Goal: Use online tool/utility: Utilize a website feature to perform a specific function

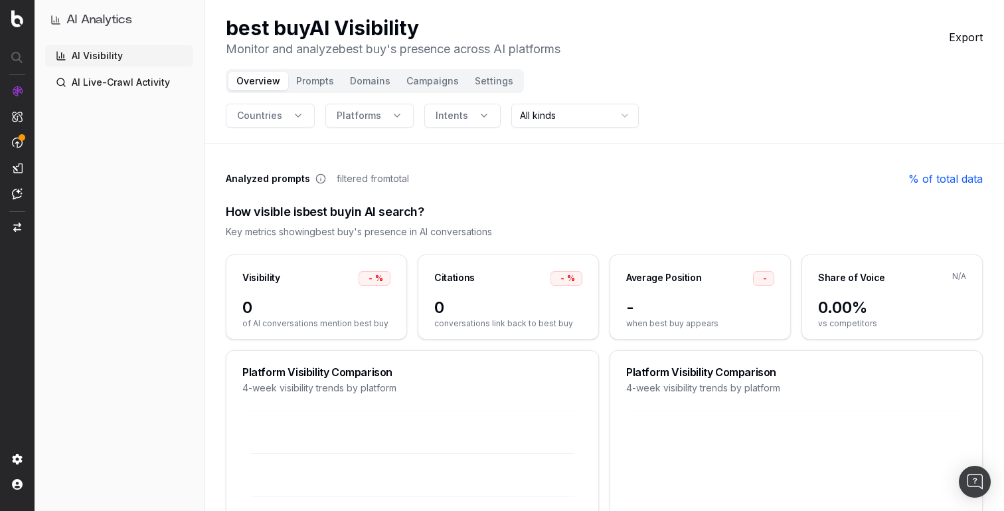
click at [289, 112] on button "Countries" at bounding box center [270, 116] width 89 height 24
click at [347, 110] on span "Platforms" at bounding box center [359, 115] width 44 height 13
click at [481, 78] on button "Settings" at bounding box center [494, 81] width 54 height 19
click at [651, 70] on header "best buy AI Visibility Monitor and analyze best buy 's presence across AI platf…" at bounding box center [603, 72] width 799 height 144
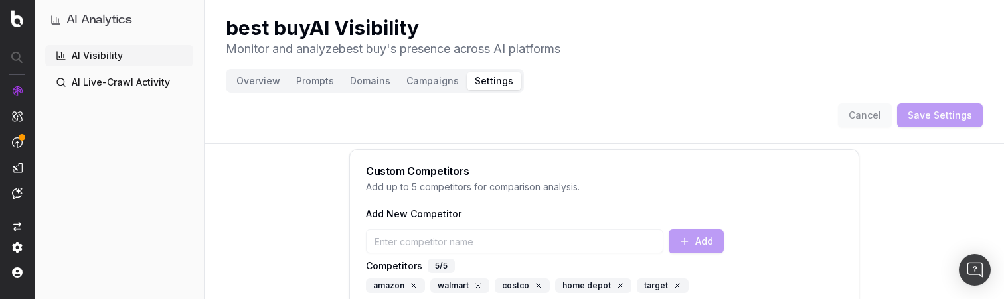
click at [248, 75] on button "Overview" at bounding box center [258, 81] width 60 height 19
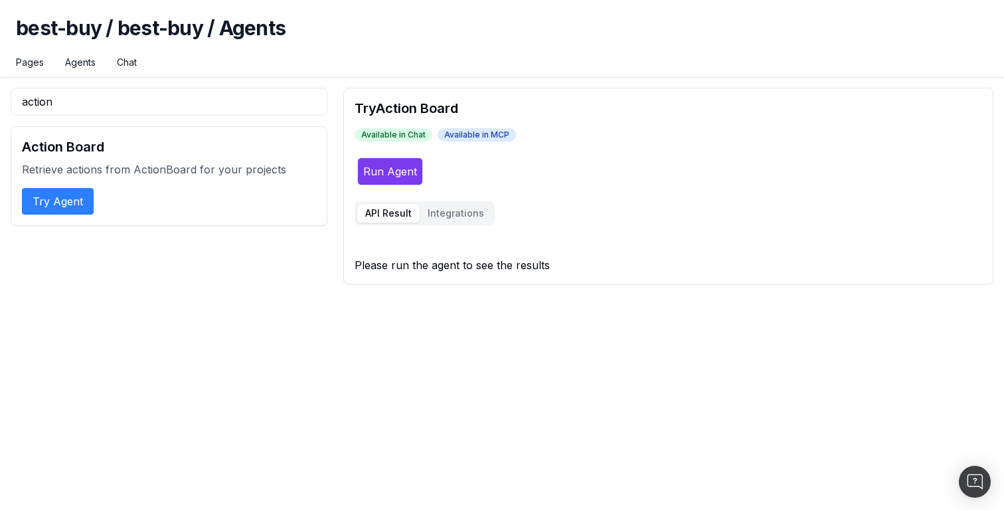
click at [375, 177] on button "Run Agent" at bounding box center [390, 171] width 66 height 28
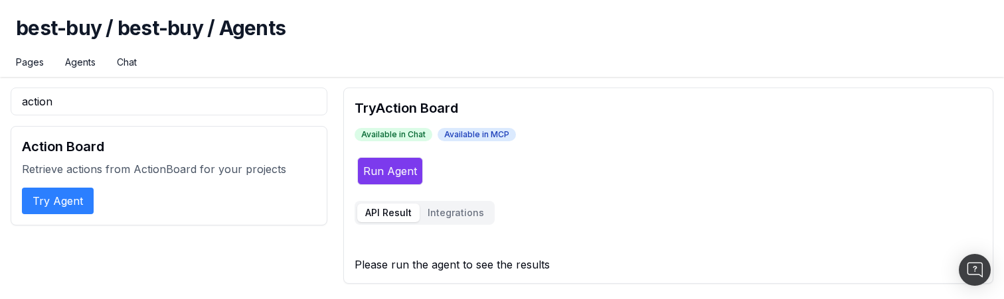
click at [402, 169] on button "Run Agent" at bounding box center [390, 171] width 66 height 28
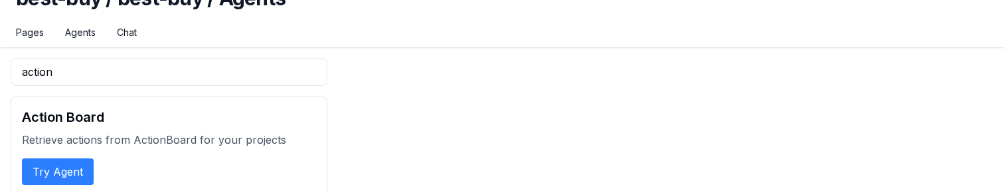
scroll to position [35, 0]
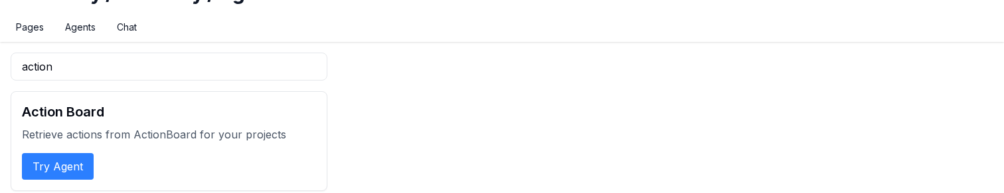
click at [78, 161] on button "Try Agent" at bounding box center [58, 166] width 72 height 27
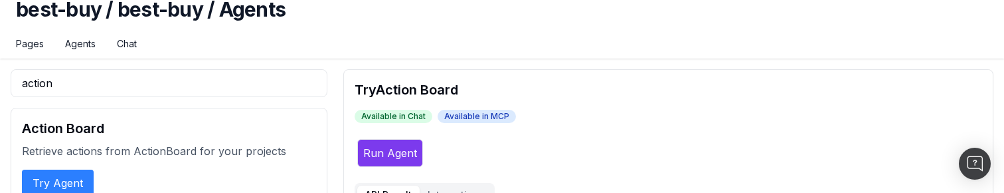
scroll to position [29, 0]
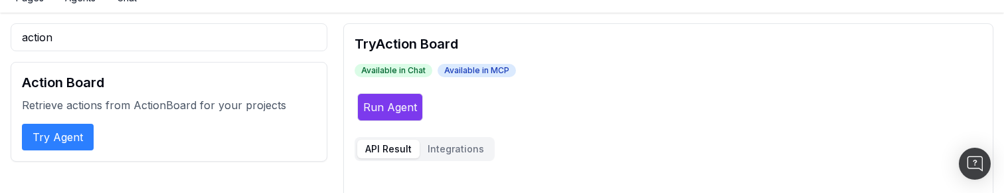
click at [388, 114] on button "Run Agent" at bounding box center [390, 107] width 66 height 28
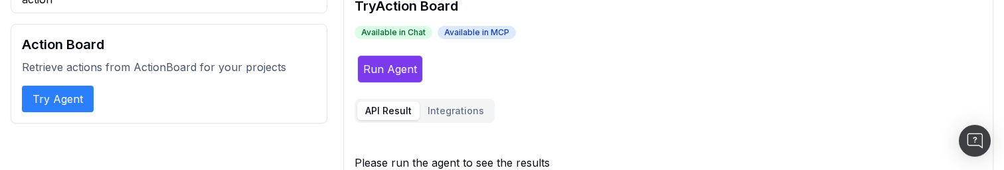
scroll to position [125, 0]
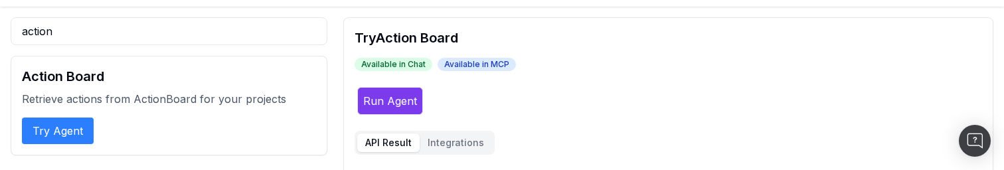
scroll to position [72, 0]
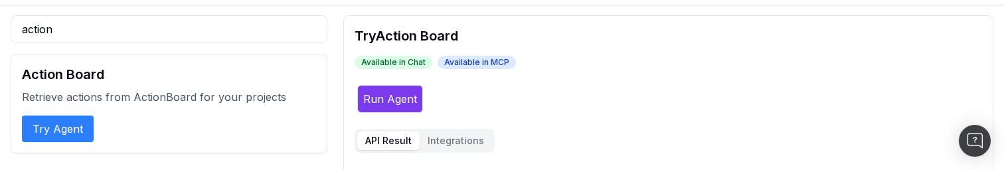
click at [402, 102] on button "Run Agent" at bounding box center [390, 99] width 66 height 28
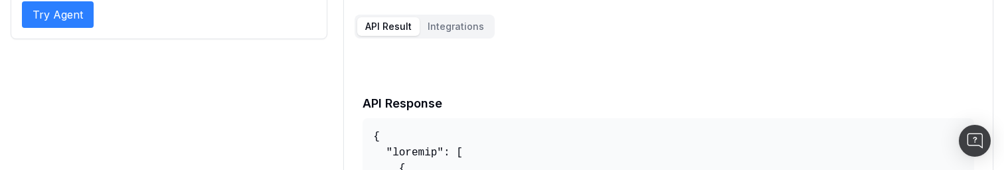
scroll to position [180, 0]
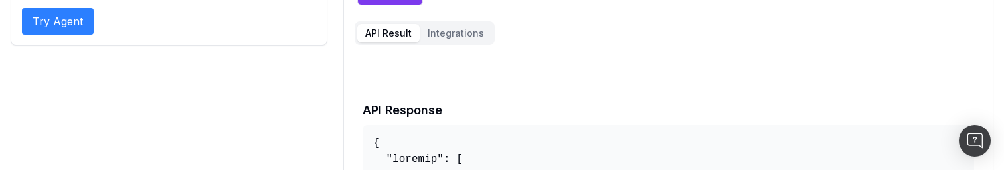
click at [434, 106] on h2 "API Response" at bounding box center [667, 110] width 611 height 19
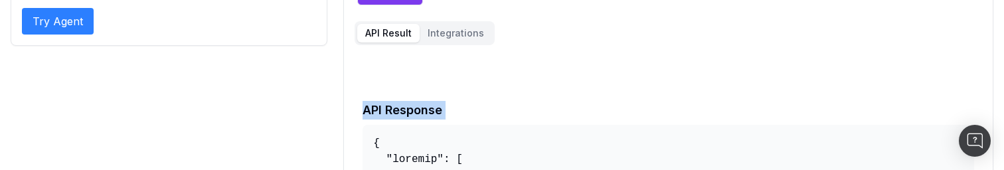
click at [434, 106] on h2 "API Response" at bounding box center [667, 110] width 611 height 19
click at [503, 105] on h2 "API Response" at bounding box center [667, 110] width 611 height 19
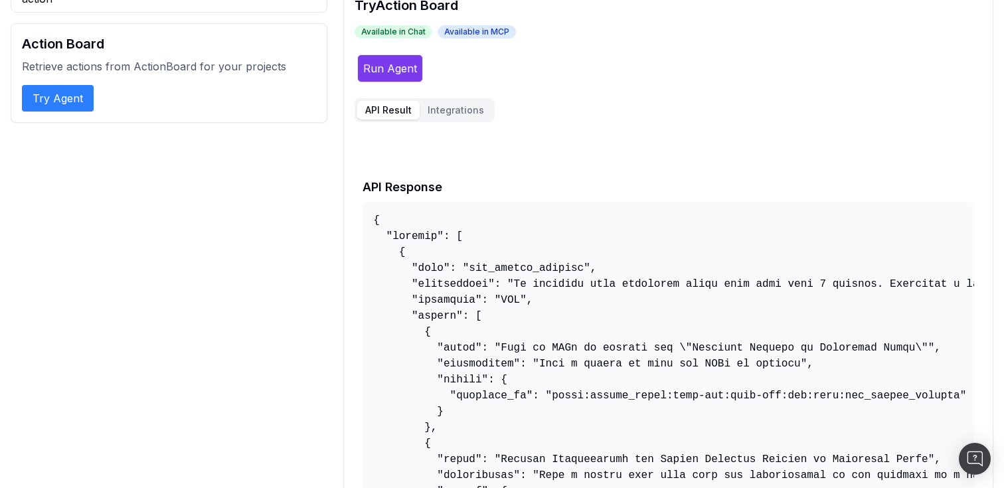
scroll to position [0, 0]
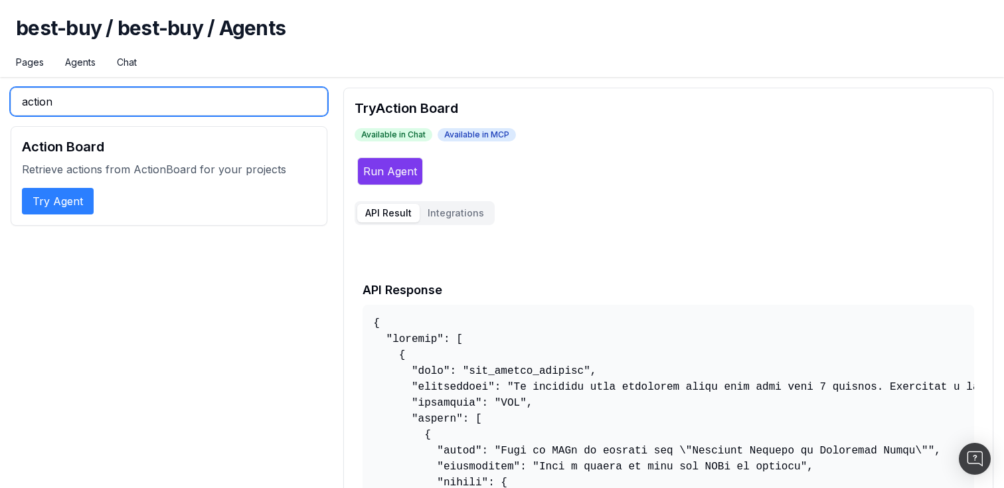
click at [238, 109] on input "action" at bounding box center [169, 102] width 317 height 28
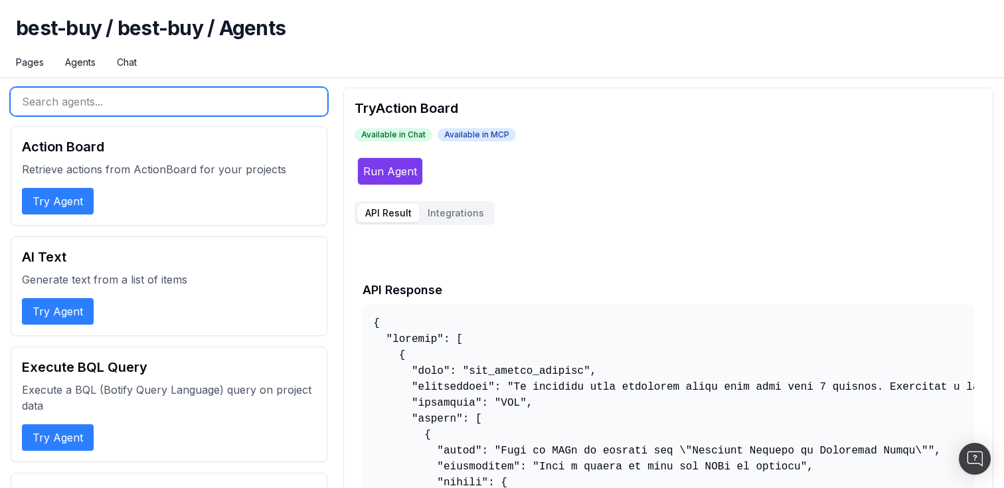
scroll to position [89, 0]
